Goal: Information Seeking & Learning: Understand process/instructions

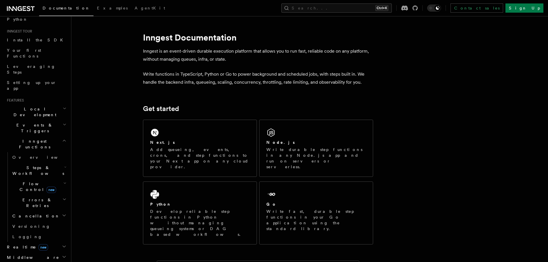
scroll to position [96, 0]
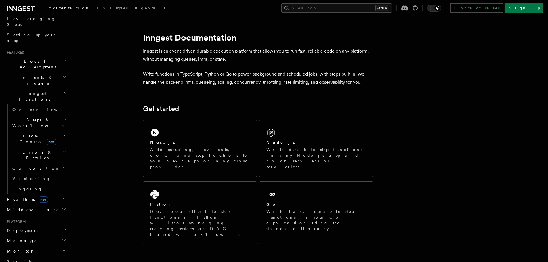
click at [39, 205] on h2 "Middleware" at bounding box center [36, 210] width 63 height 10
click at [38, 225] on h2 "Deployment" at bounding box center [36, 230] width 63 height 10
click at [33, 246] on h2 "Monitor" at bounding box center [36, 251] width 63 height 10
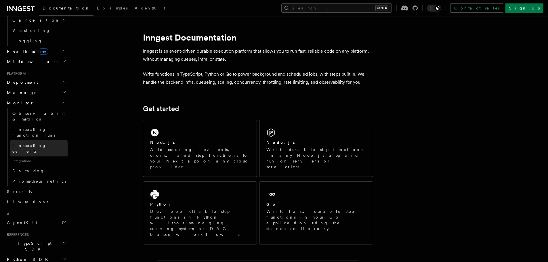
scroll to position [163, 0]
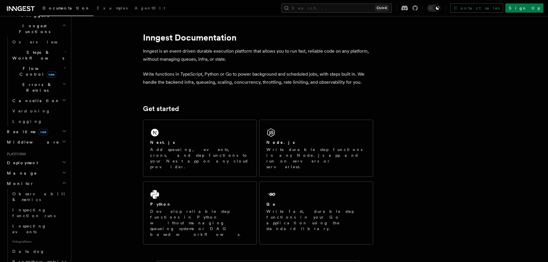
click at [31, 168] on h2 "Manage" at bounding box center [36, 173] width 63 height 10
drag, startPoint x: 30, startPoint y: 111, endPoint x: 35, endPoint y: 112, distance: 5.0
click at [30, 158] on h2 "Deployment" at bounding box center [36, 163] width 63 height 10
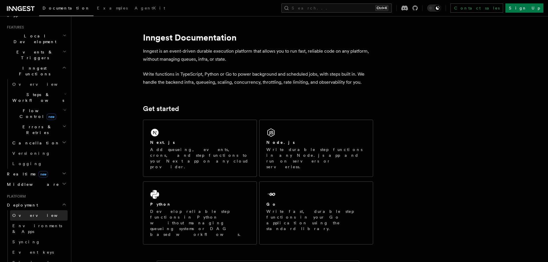
scroll to position [115, 0]
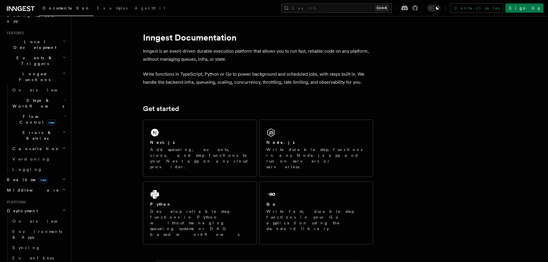
click at [62, 177] on icon "button" at bounding box center [64, 179] width 5 height 5
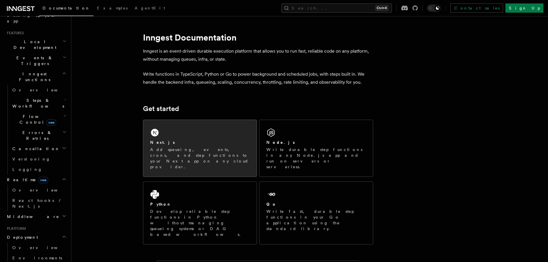
click at [155, 128] on div "Next.js Add queueing, events, crons, and step functions to your Next app on any…" at bounding box center [199, 148] width 113 height 57
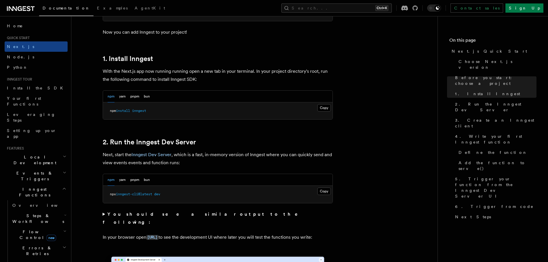
scroll to position [288, 0]
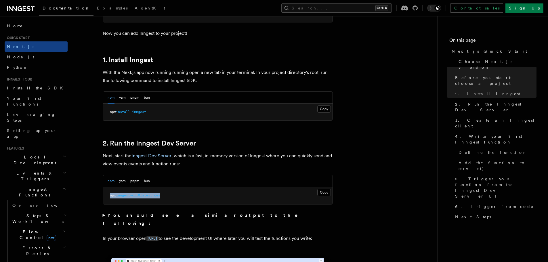
drag, startPoint x: 167, startPoint y: 198, endPoint x: 107, endPoint y: 201, distance: 60.2
click at [107, 201] on pre "npx inngest-cli@latest dev" at bounding box center [218, 195] width 230 height 17
copy span "npx inngest-cli@latest dev"
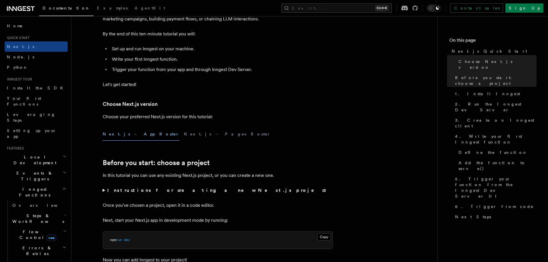
scroll to position [48, 0]
